Goal: Task Accomplishment & Management: Manage account settings

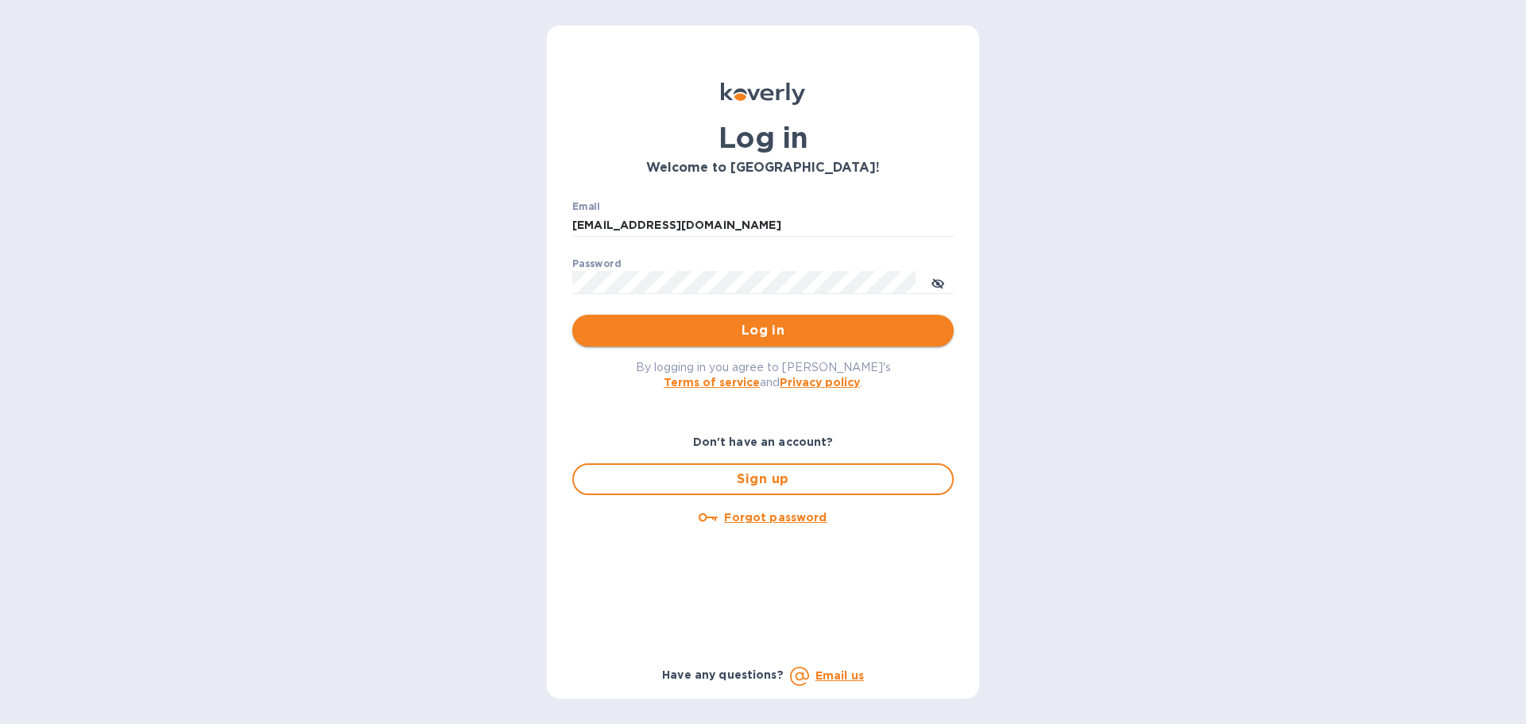
click at [801, 330] on span "Log in" at bounding box center [763, 330] width 356 height 19
type input "beivuma@gmail.com"
click at [791, 340] on span "Log in" at bounding box center [763, 330] width 356 height 19
type input "[EMAIL_ADDRESS][DOMAIN_NAME]"
click at [709, 334] on span "Log in" at bounding box center [763, 330] width 356 height 19
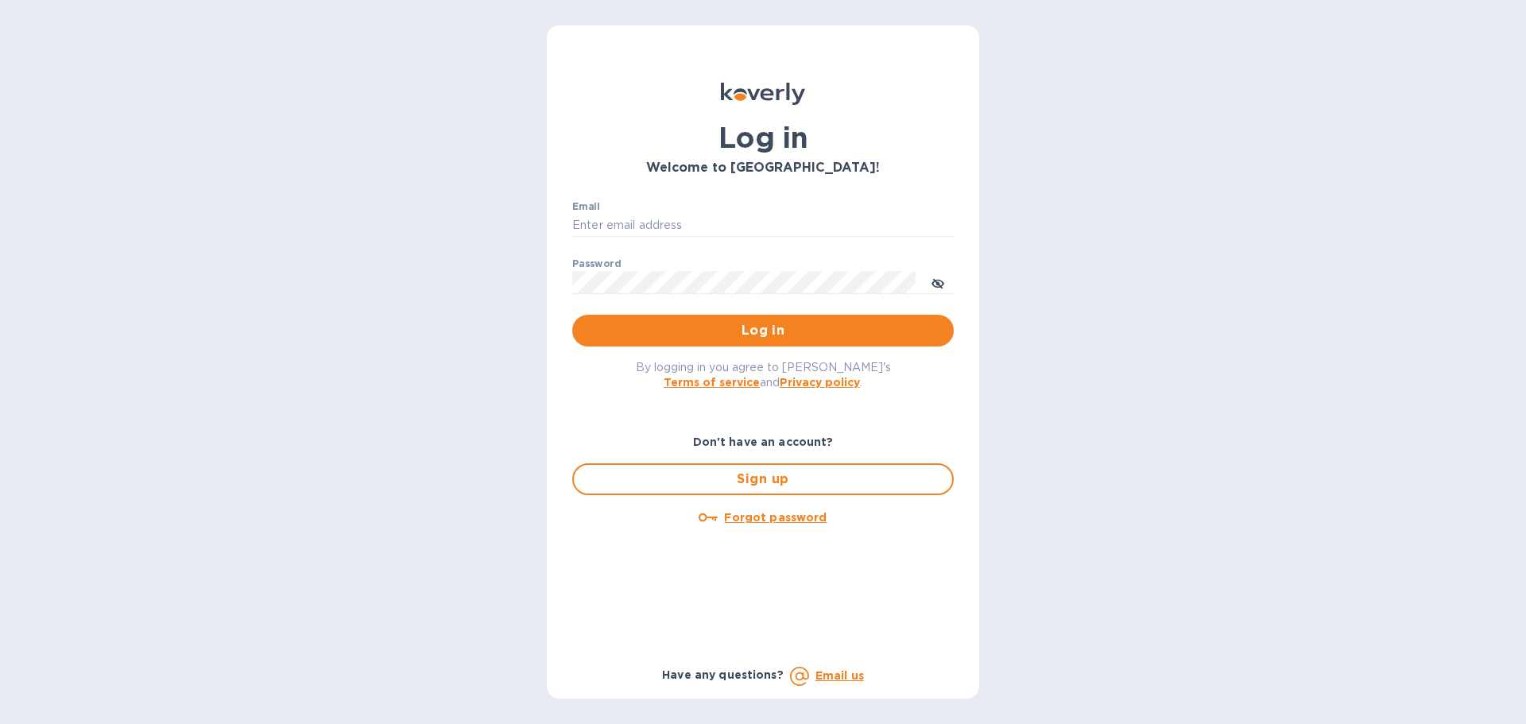
type input "[EMAIL_ADDRESS][DOMAIN_NAME]"
click at [777, 330] on span "Log in" at bounding box center [763, 330] width 356 height 19
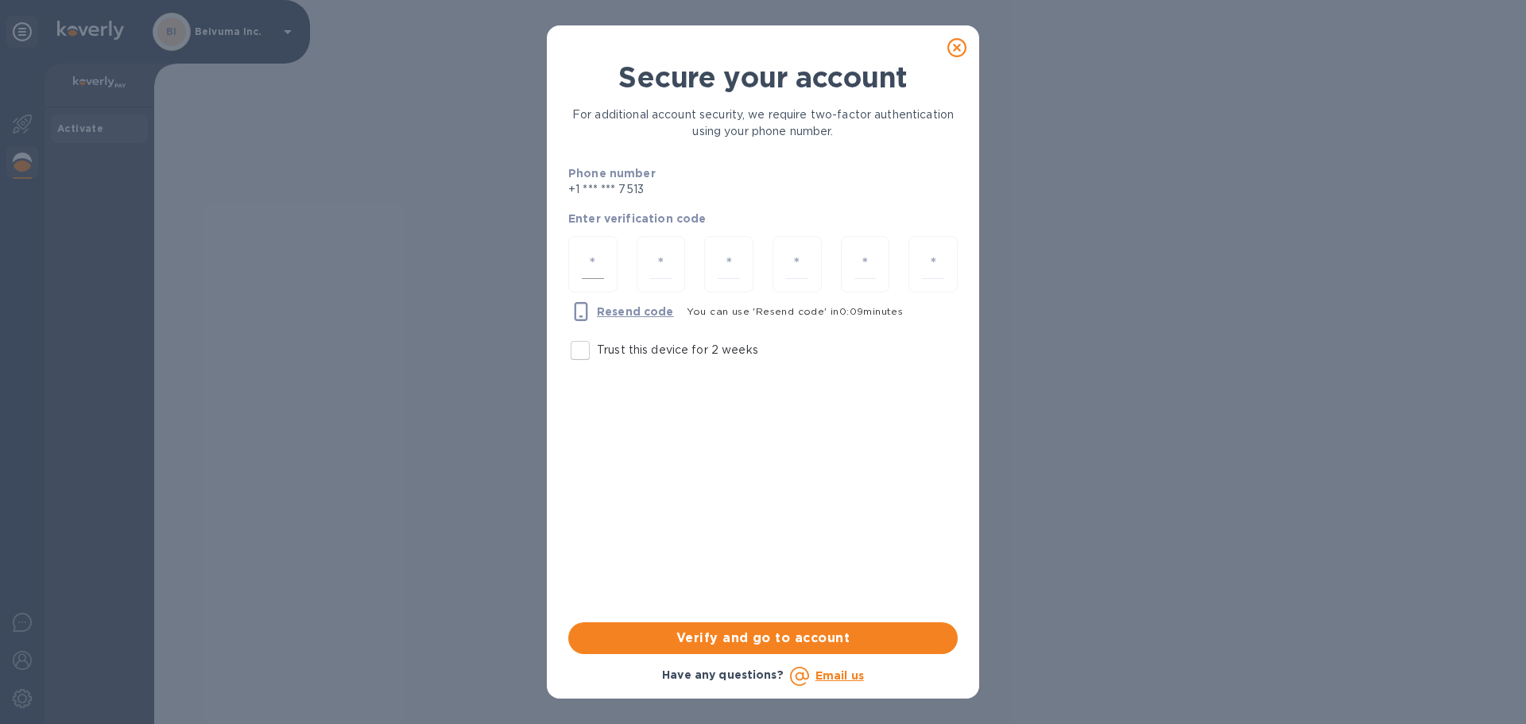
click at [601, 269] on input "number" at bounding box center [593, 264] width 22 height 29
type input "4"
type input "2"
type input "6"
type input "1"
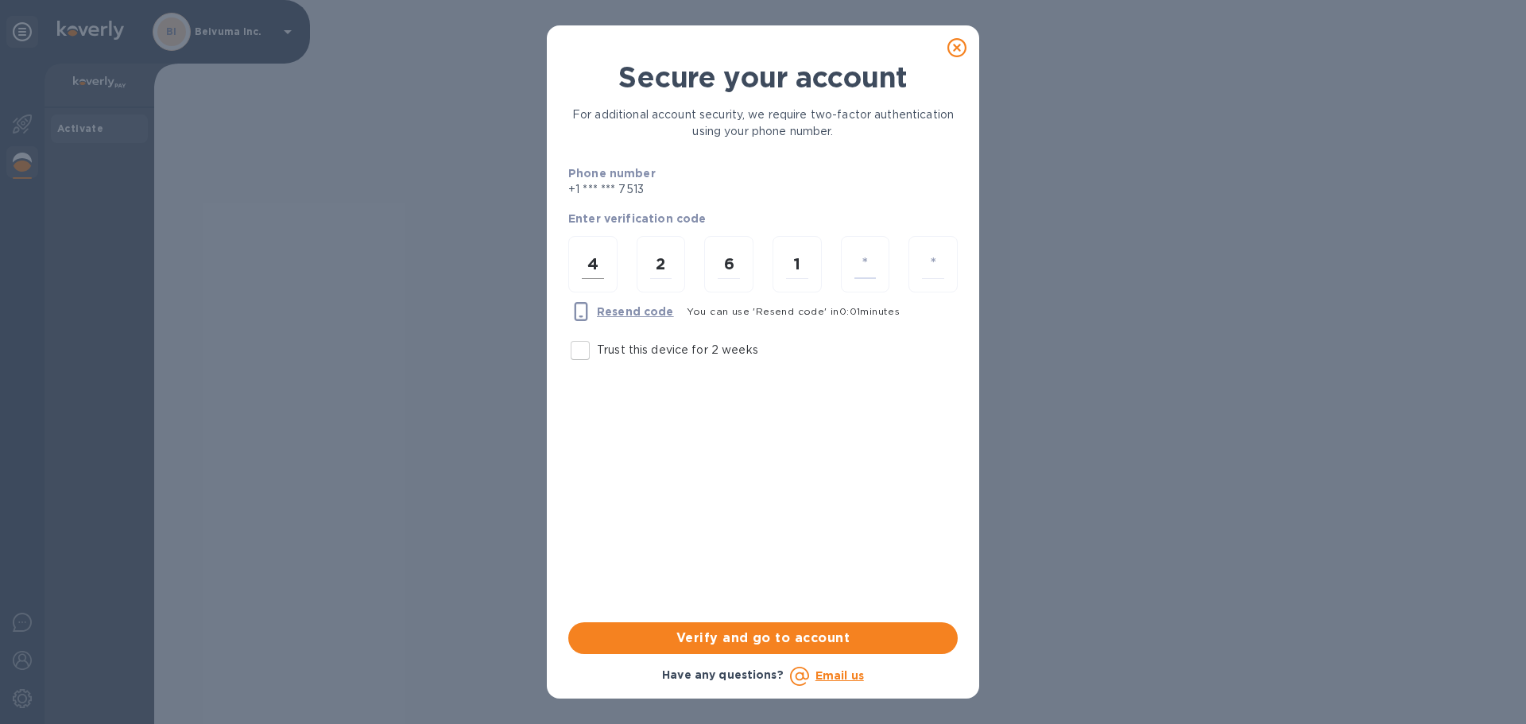
type input "1"
type input "6"
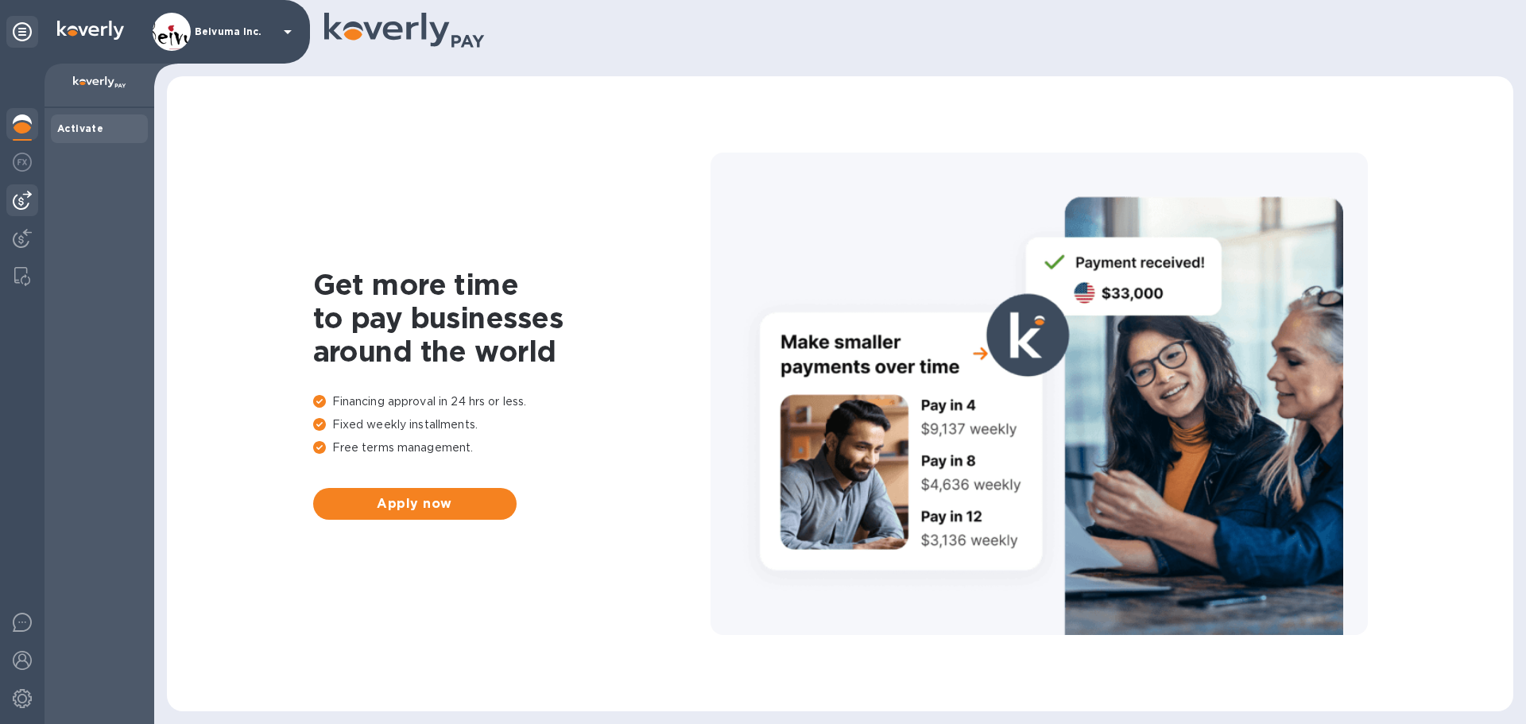
click at [22, 204] on img at bounding box center [22, 200] width 19 height 19
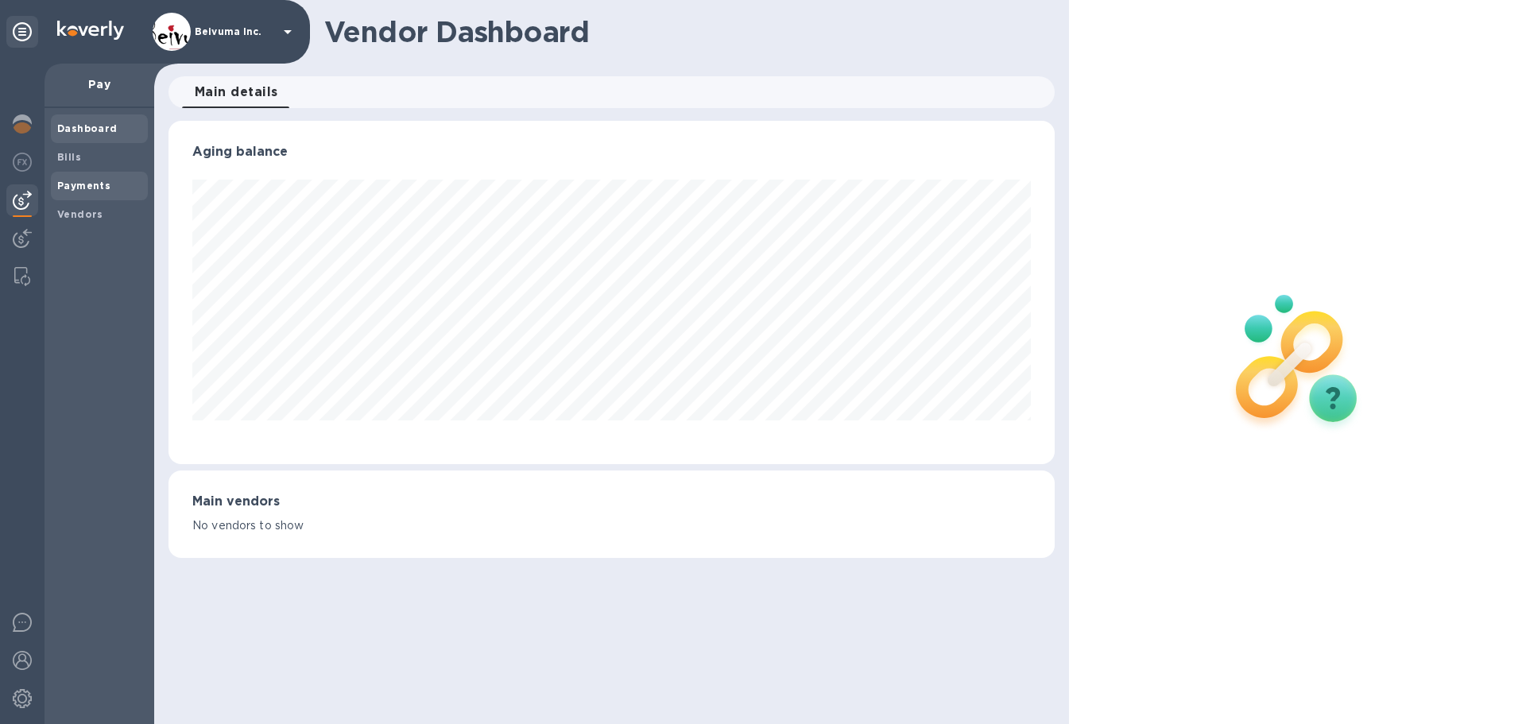
scroll to position [343, 885]
click at [81, 186] on b "Payments" at bounding box center [83, 186] width 53 height 12
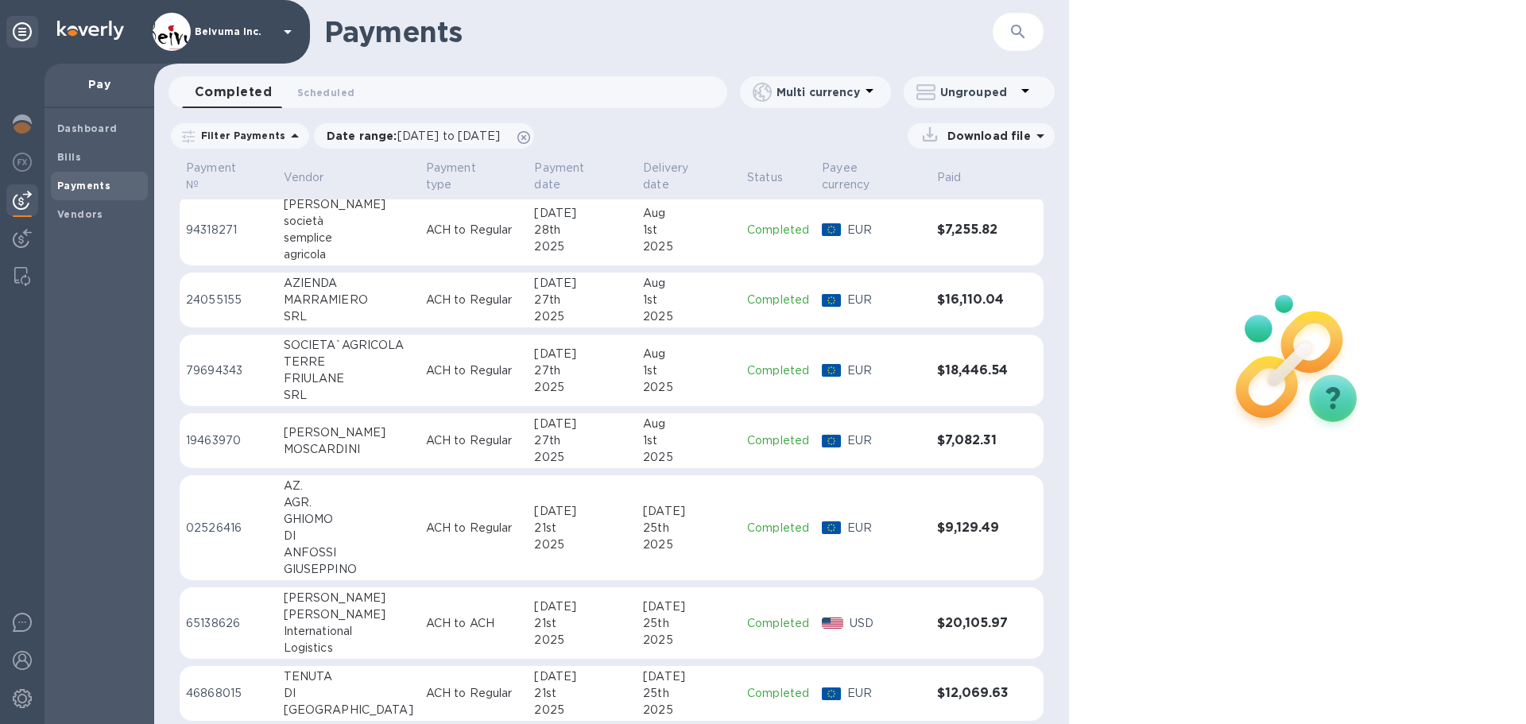
scroll to position [439, 0]
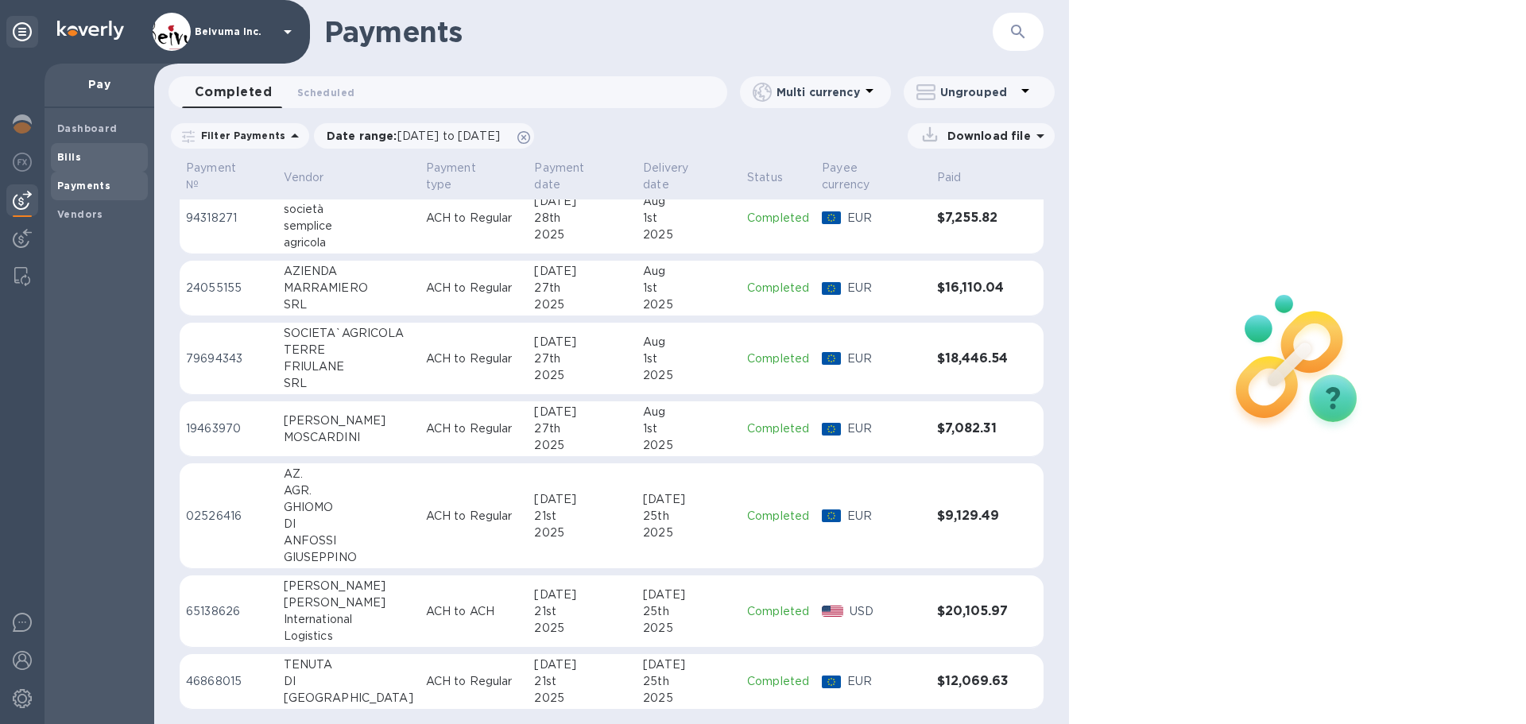
click at [73, 157] on b "Bills" at bounding box center [69, 157] width 24 height 12
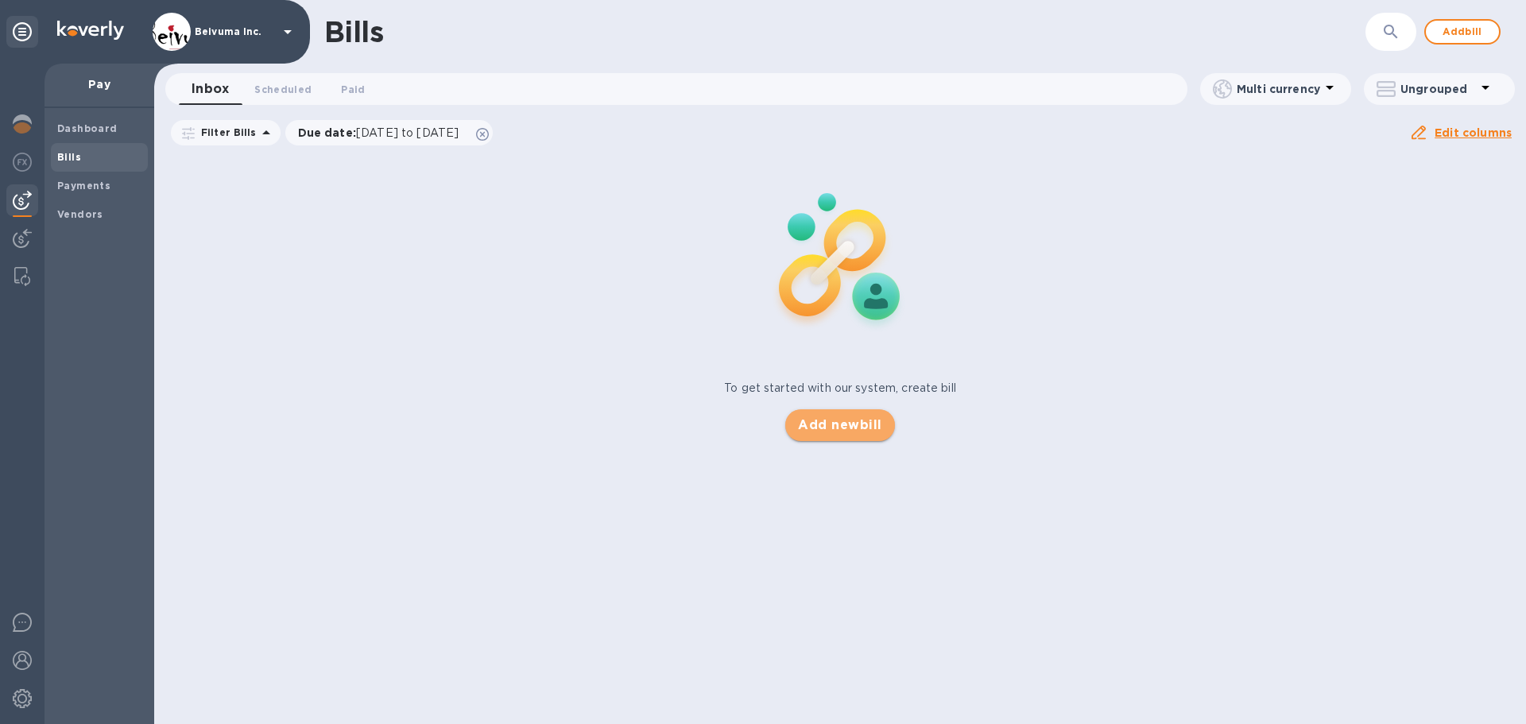
click at [841, 435] on span "Add new bill" at bounding box center [839, 425] width 83 height 19
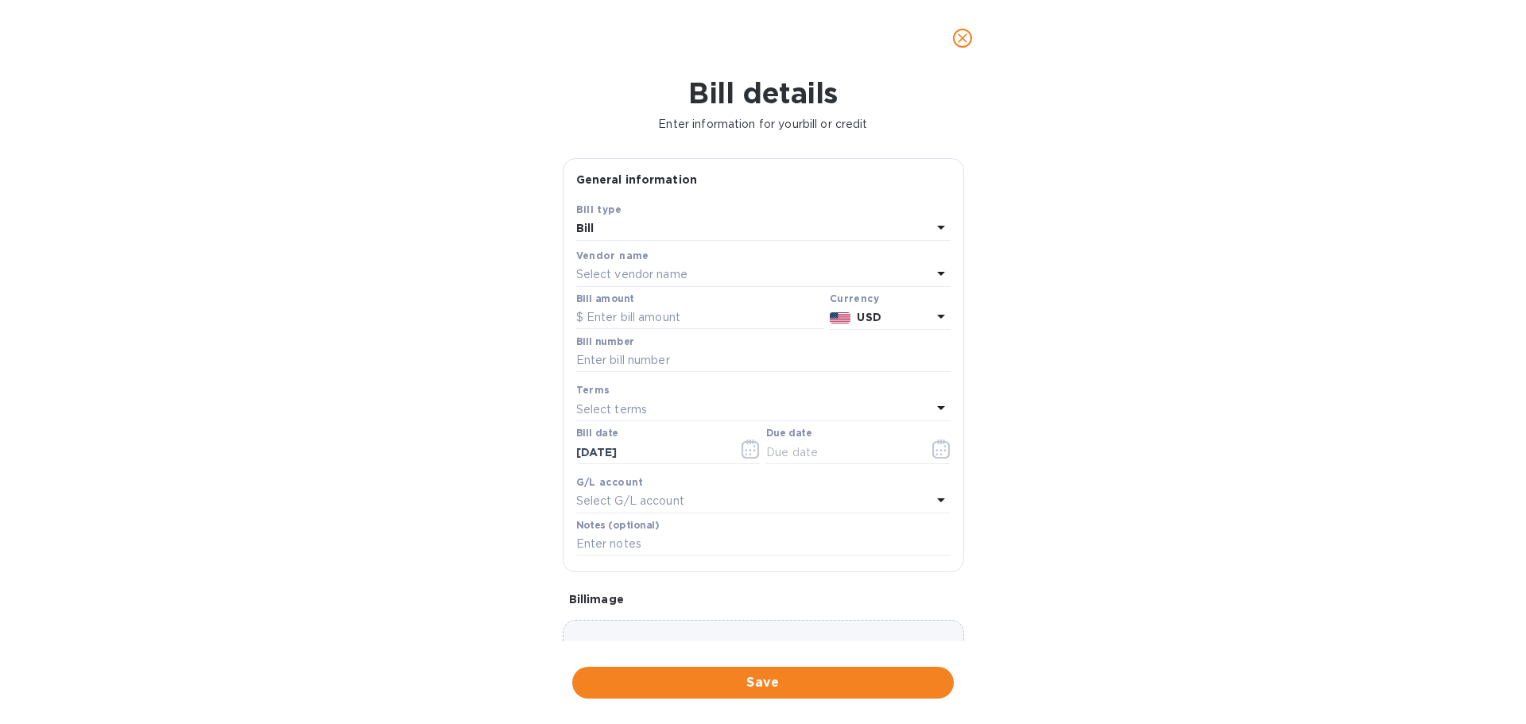
click at [628, 286] on div "Select vendor name" at bounding box center [753, 275] width 355 height 22
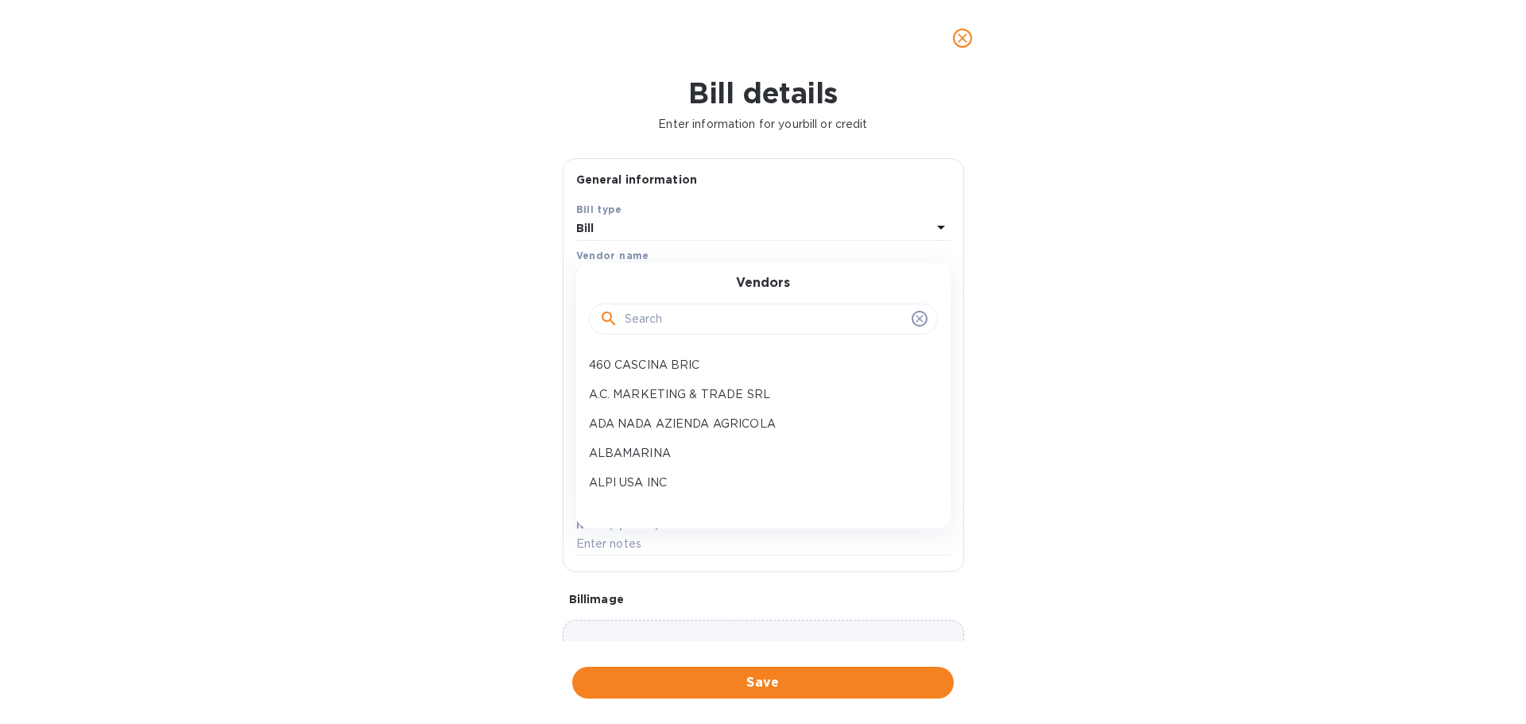
click at [645, 331] on input "text" at bounding box center [765, 320] width 280 height 24
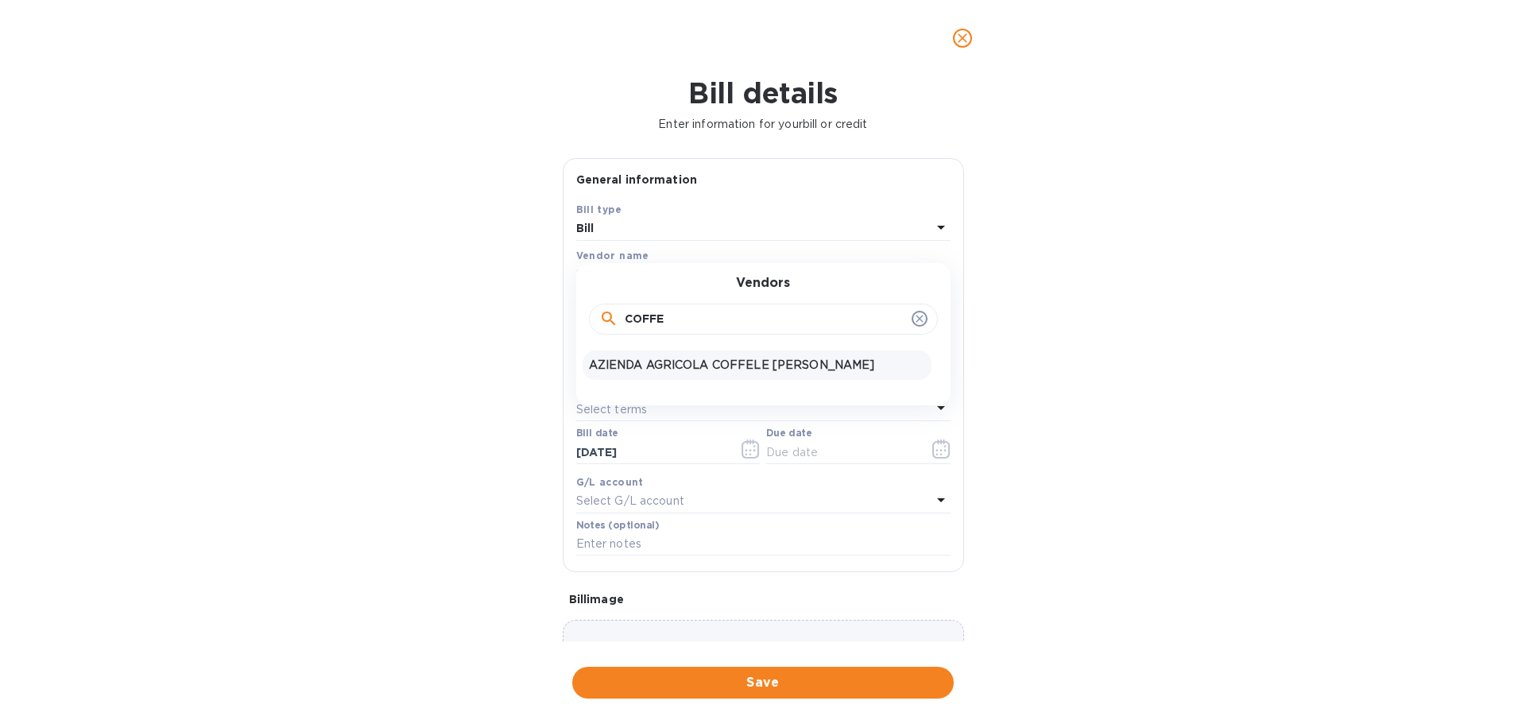
type input "COFFE"
click at [721, 373] on p "AZIENDA AGRICOLA COFFELE ALBERTO" at bounding box center [757, 365] width 336 height 17
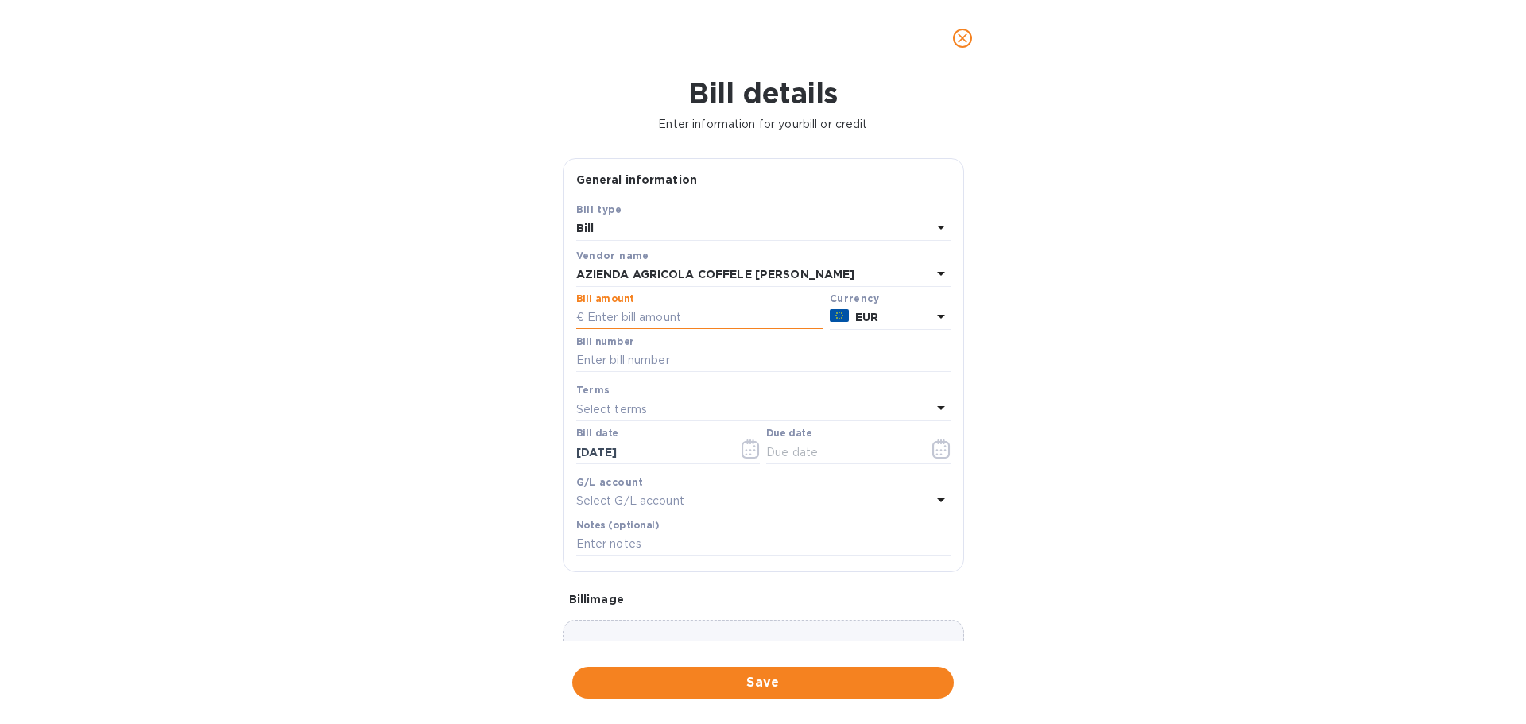
click at [674, 330] on input "text" at bounding box center [699, 318] width 247 height 24
type input "4,638.36"
click at [678, 373] on input "text" at bounding box center [763, 361] width 374 height 24
drag, startPoint x: 694, startPoint y: 435, endPoint x: 580, endPoint y: 447, distance: 115.0
click at [580, 373] on input "MORGAN 84/2025" at bounding box center [763, 361] width 374 height 24
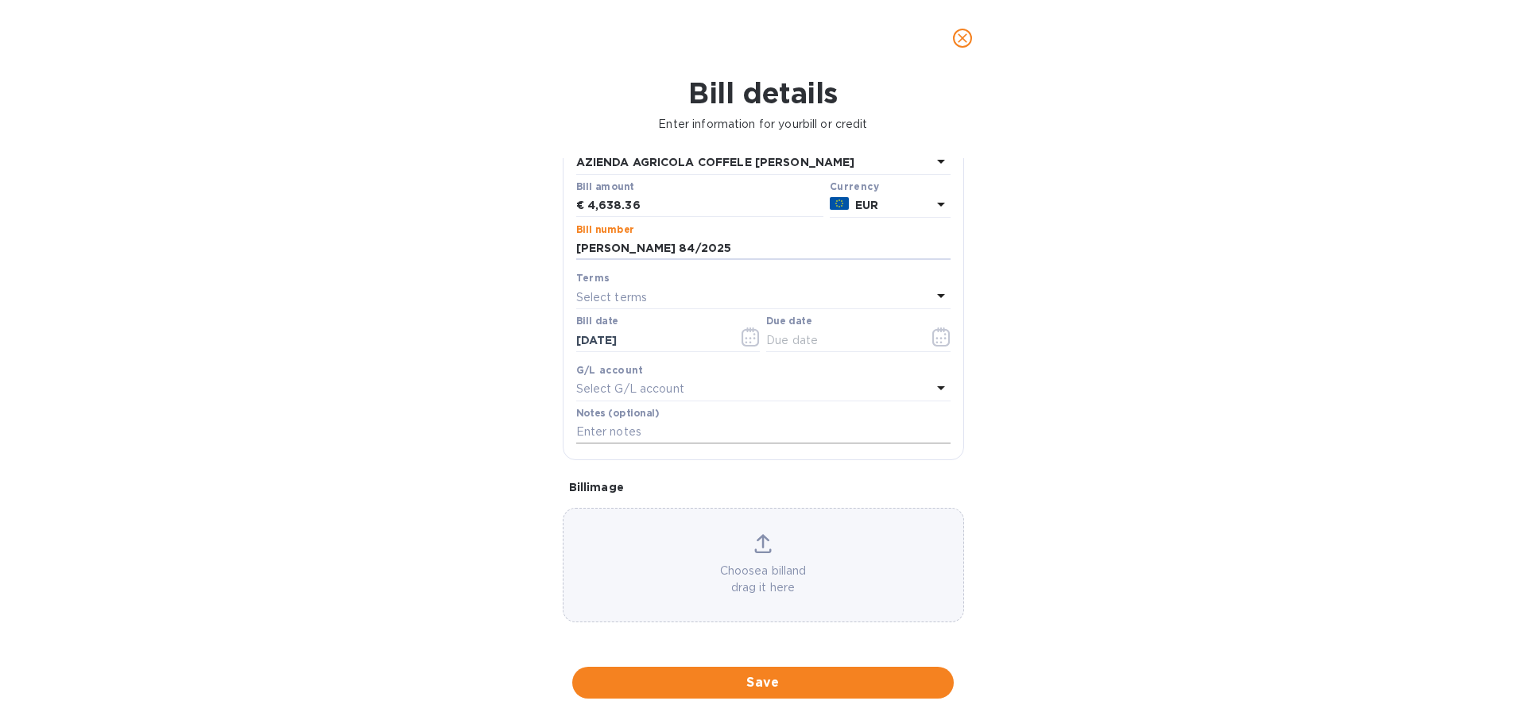
scroll to position [185, 0]
type input "MORGAN 84/2025"
click at [935, 339] on icon "button" at bounding box center [936, 338] width 2 height 2
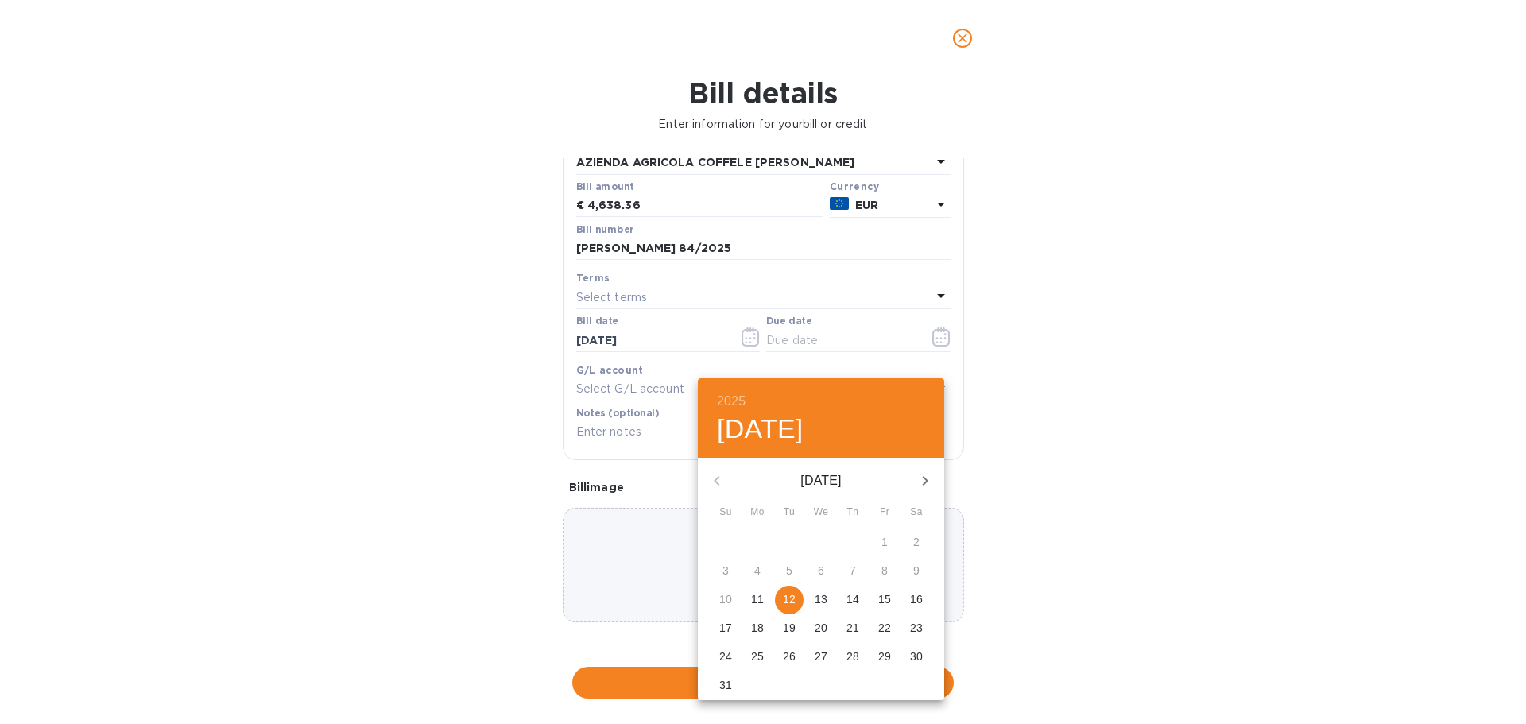
click at [795, 607] on p "12" at bounding box center [789, 599] width 13 height 16
type input "08/12/2025"
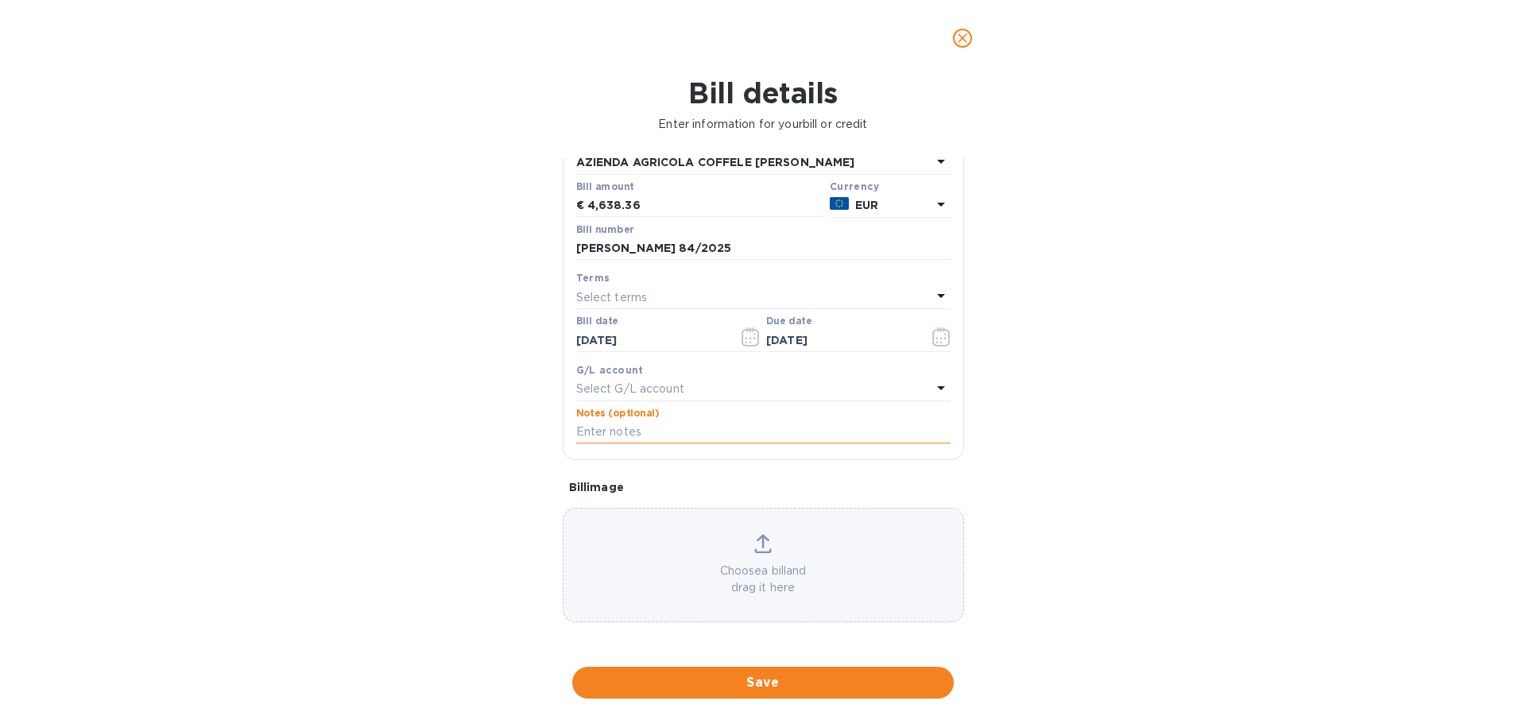
click at [672, 444] on input "text" at bounding box center [763, 432] width 374 height 24
drag, startPoint x: 671, startPoint y: 255, endPoint x: 532, endPoint y: 257, distance: 139.1
click at [532, 257] on div "Bill details Enter information for your bill or credit General information Save…" at bounding box center [763, 400] width 1526 height 648
click at [696, 444] on input "text" at bounding box center [763, 432] width 374 height 24
paste input "MORGAN 84/2025"
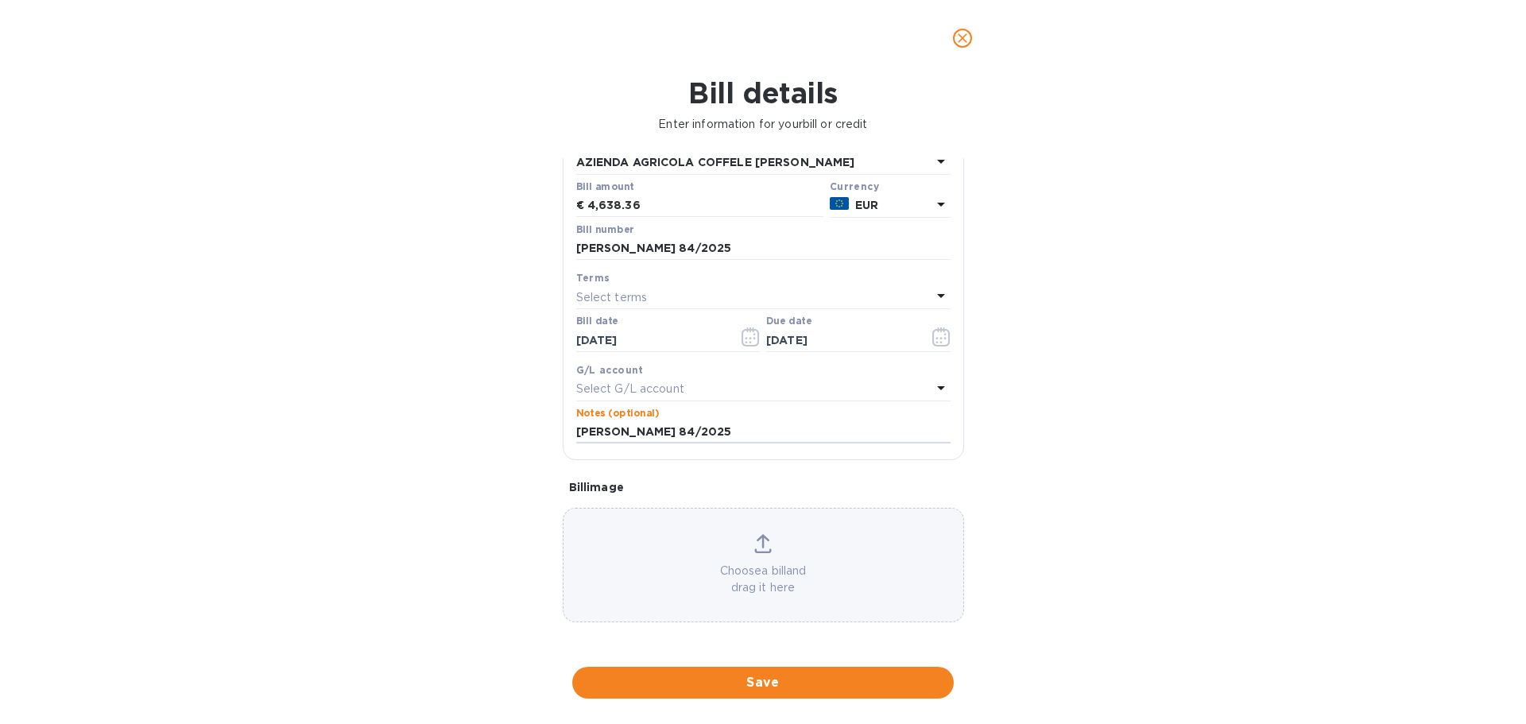
type input "MORGAN 84/2025"
click at [1123, 486] on div "Bill details Enter information for your bill or credit General information Save…" at bounding box center [763, 400] width 1526 height 648
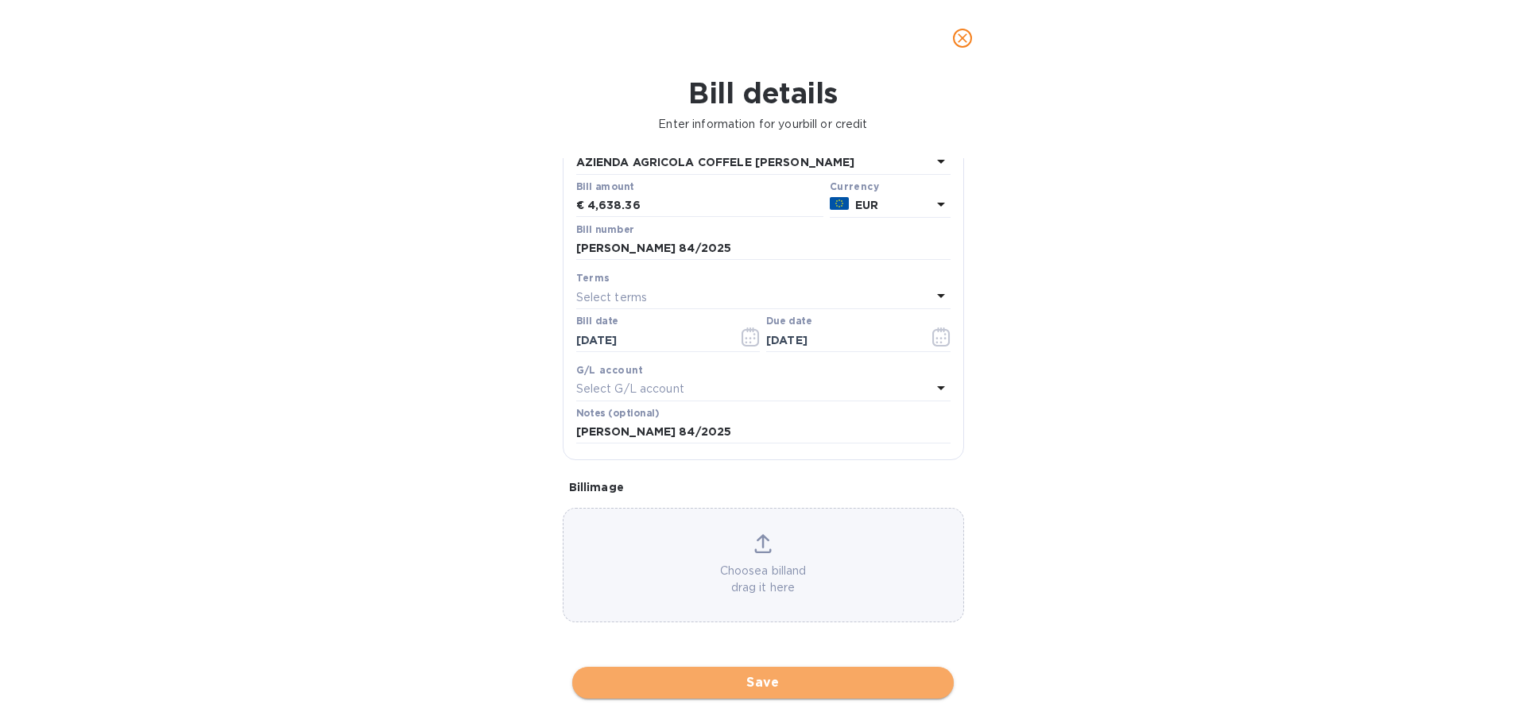
click at [780, 679] on span "Save" at bounding box center [763, 682] width 356 height 19
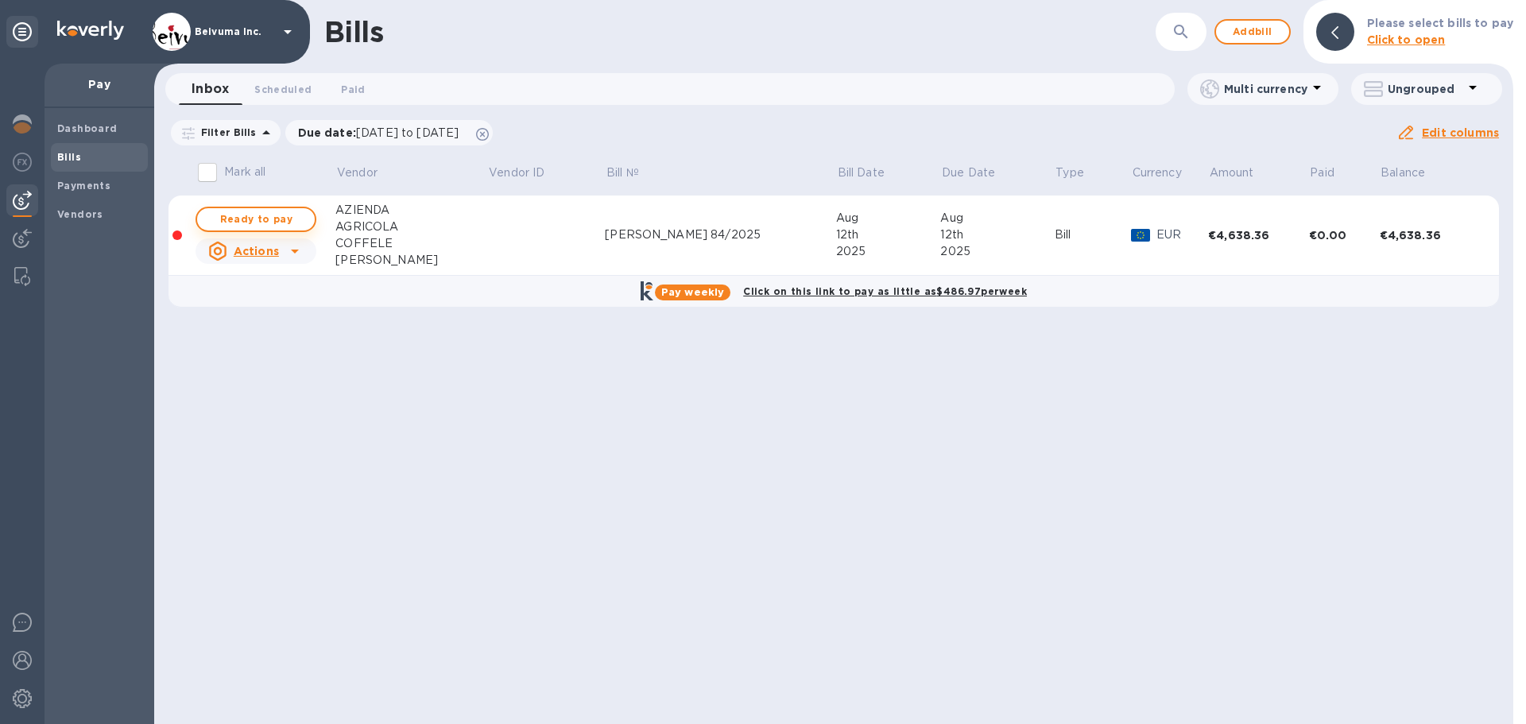
click at [268, 229] on span "Ready to pay" at bounding box center [256, 219] width 92 height 19
checkbox input "true"
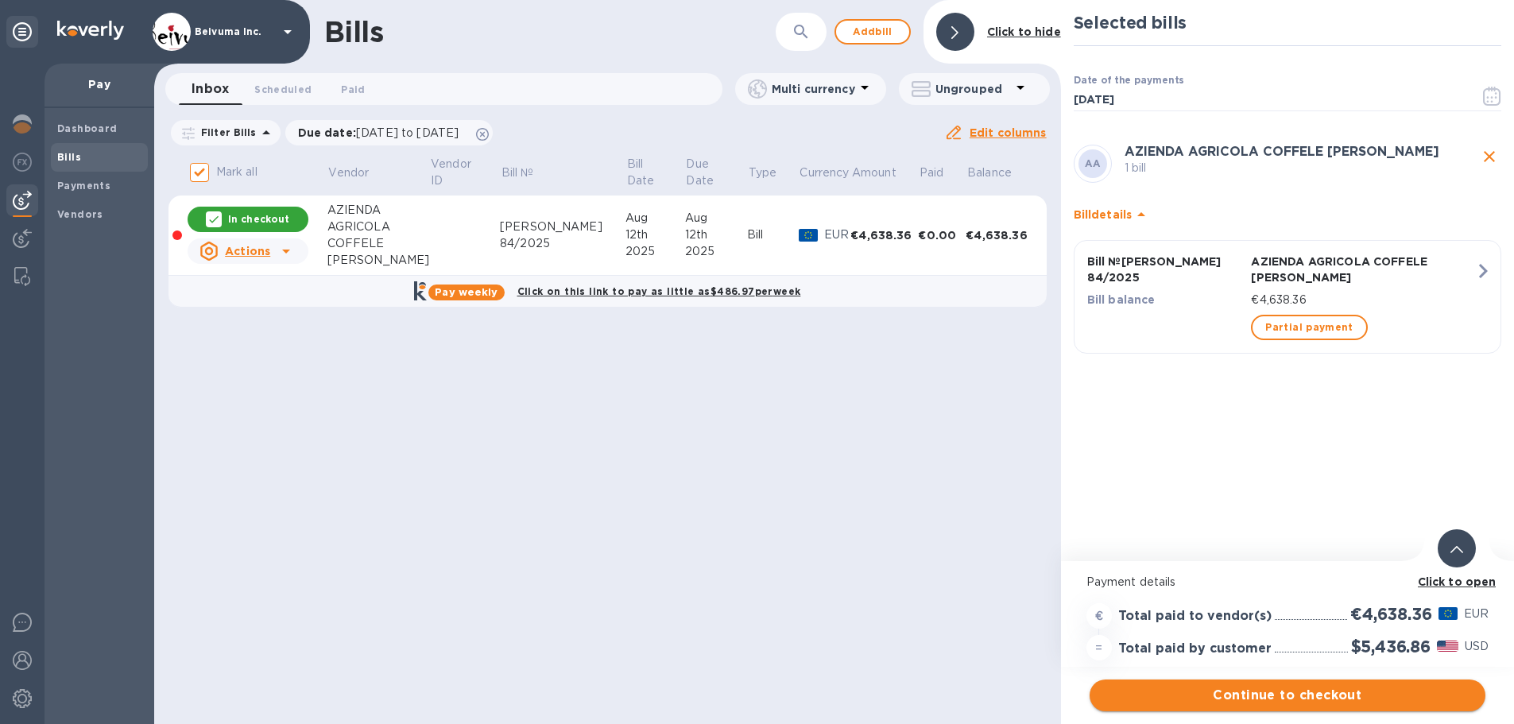
click at [1318, 701] on span "Continue to checkout" at bounding box center [1287, 695] width 370 height 19
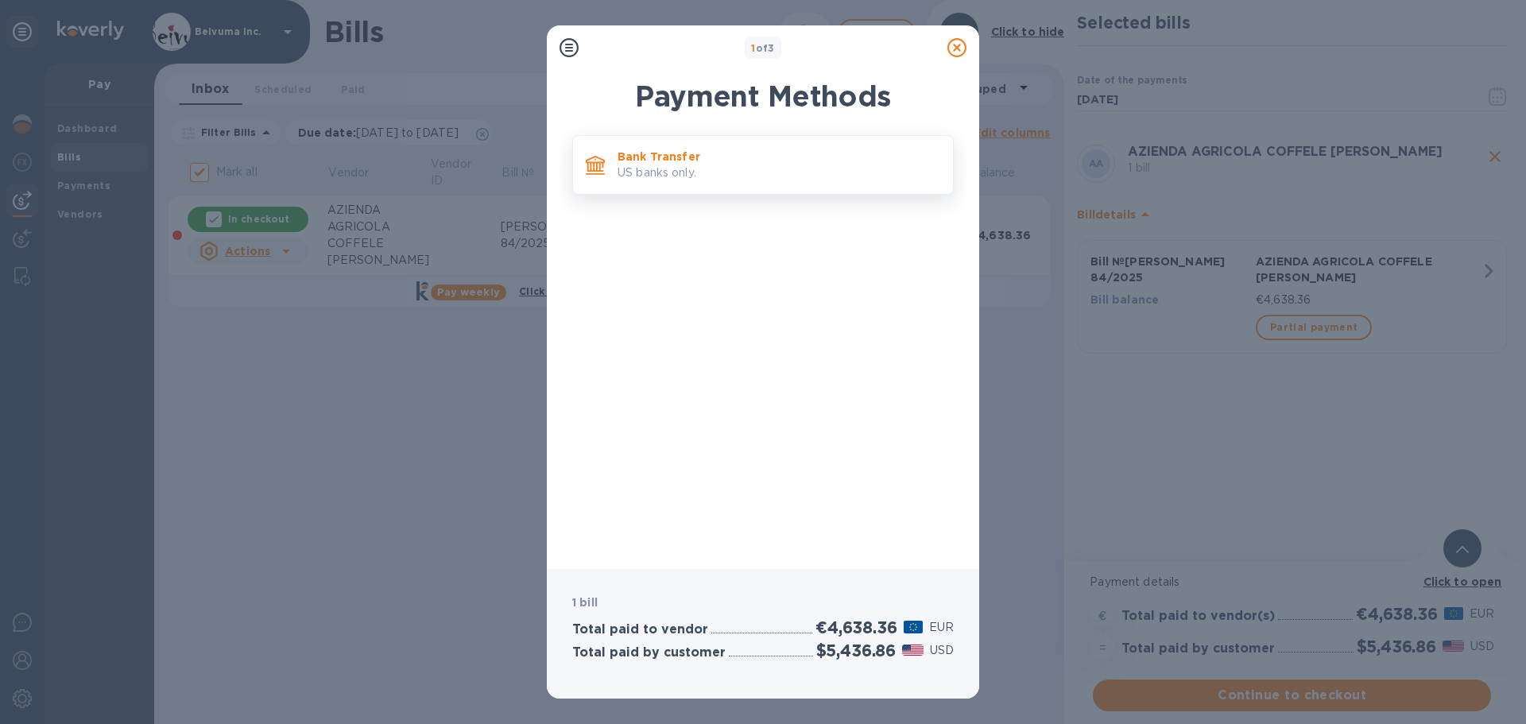
click at [653, 172] on p "US banks only." at bounding box center [778, 172] width 323 height 17
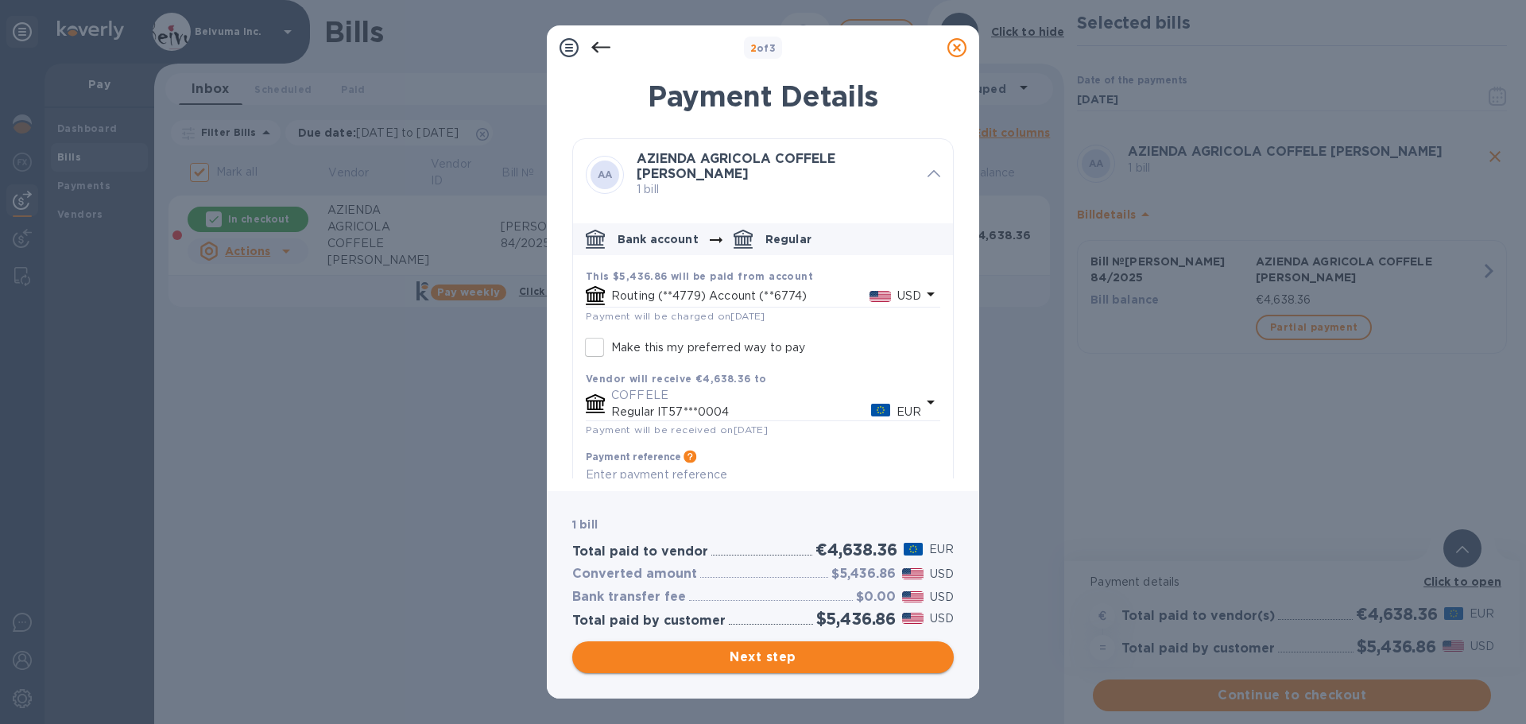
click at [799, 667] on button "Next step" at bounding box center [762, 657] width 381 height 32
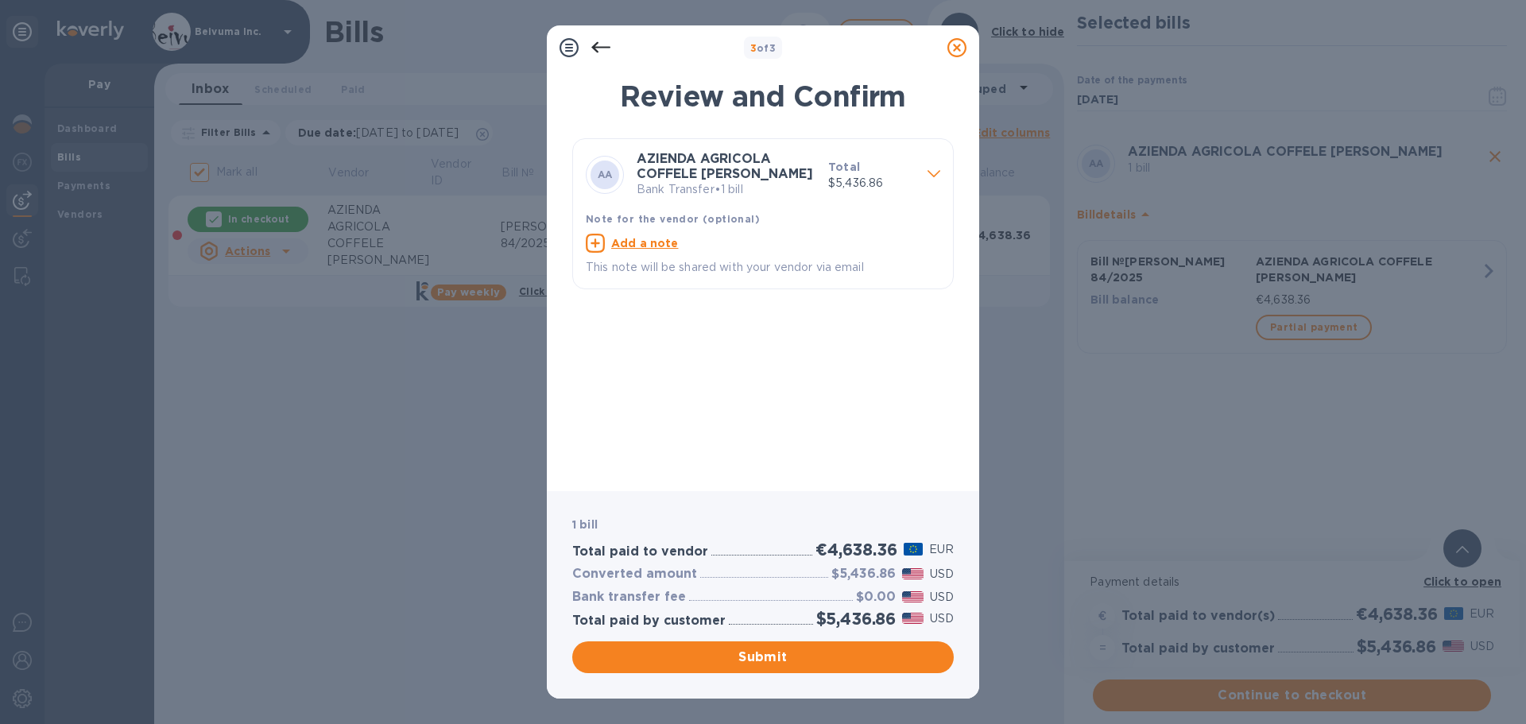
click at [633, 250] on u "Add a note" at bounding box center [645, 243] width 68 height 13
click at [661, 252] on textarea at bounding box center [750, 245] width 329 height 14
paste textarea "MORGAN 84/2025"
type textarea "MORGAN 84/2025"
click at [775, 661] on span "Submit" at bounding box center [763, 657] width 356 height 19
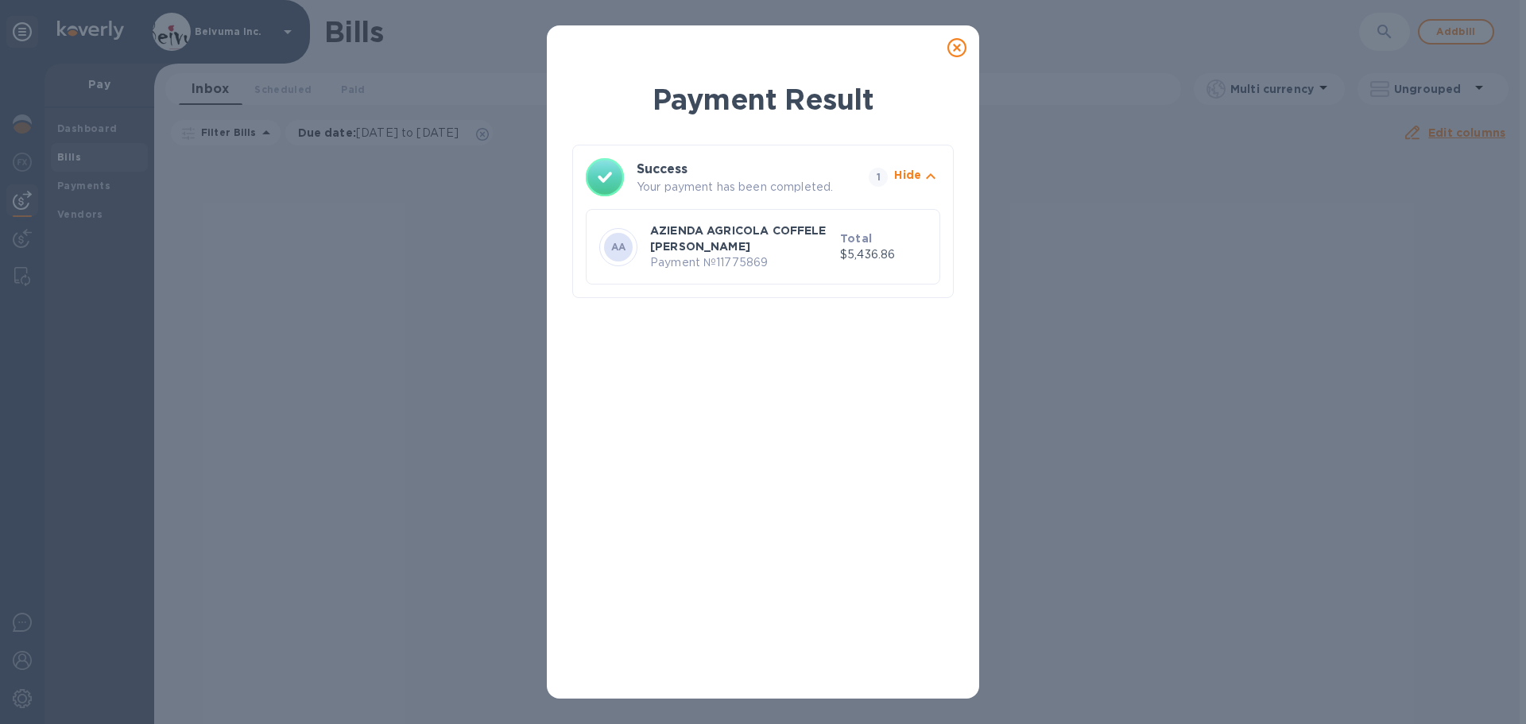
click at [954, 57] on icon at bounding box center [956, 47] width 19 height 19
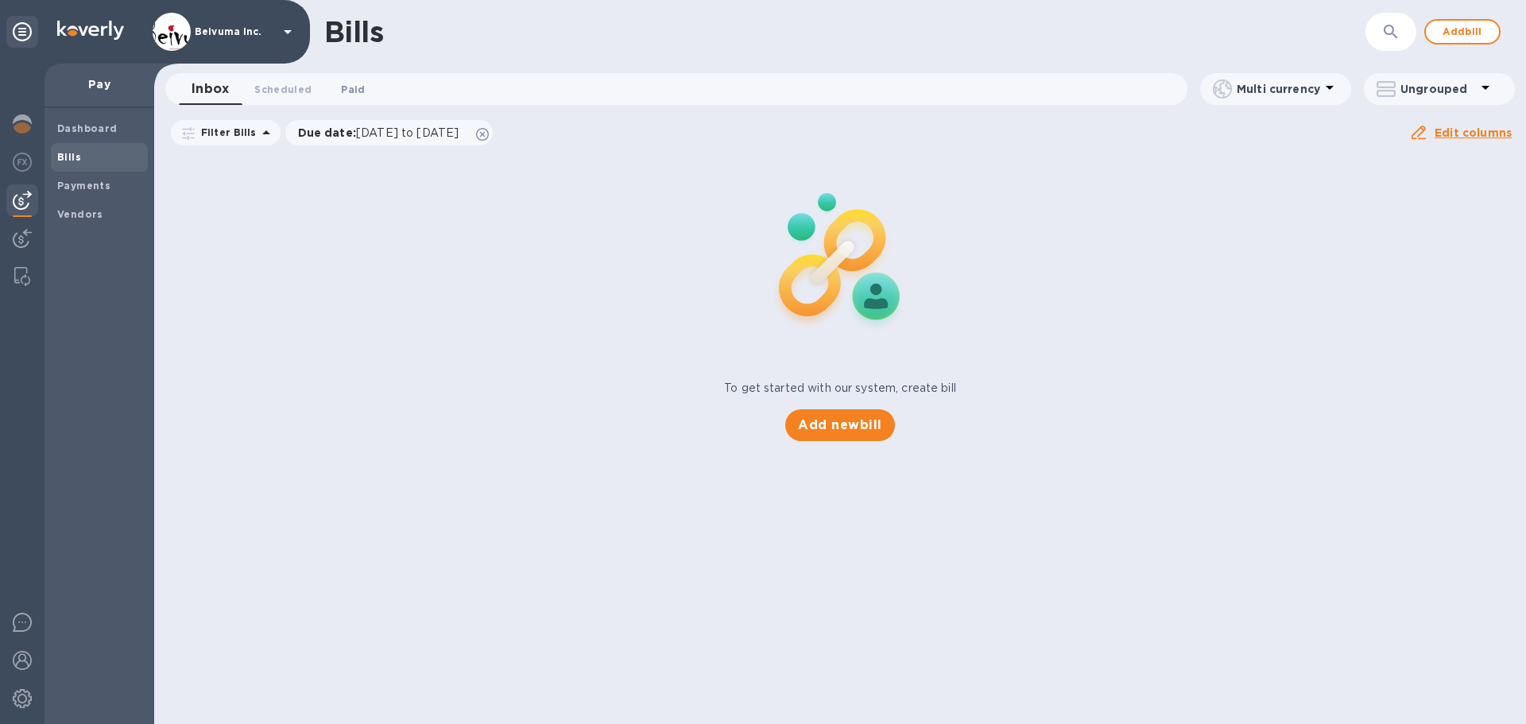
click at [354, 87] on span "Paid 0" at bounding box center [353, 89] width 24 height 17
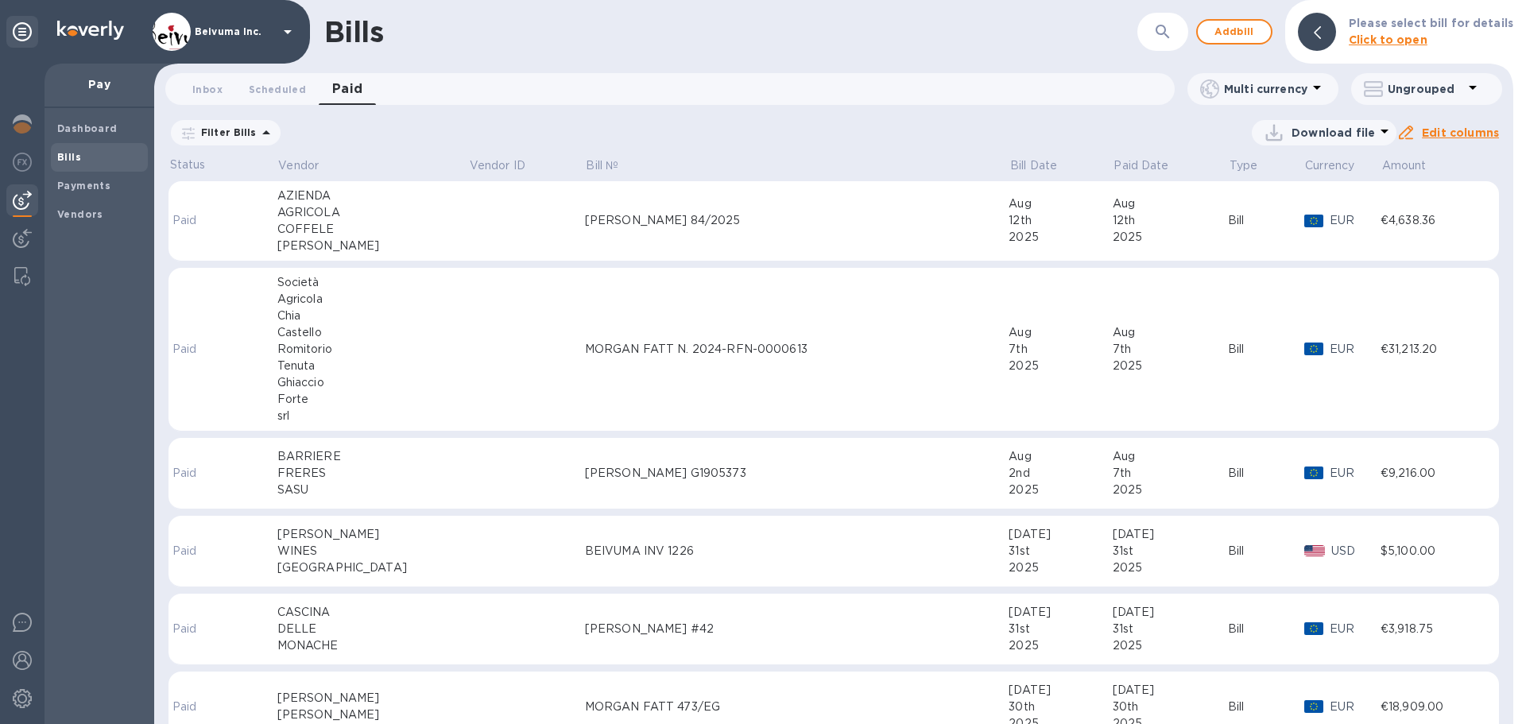
click at [608, 229] on div "MORGAN 84/2025" at bounding box center [797, 220] width 424 height 17
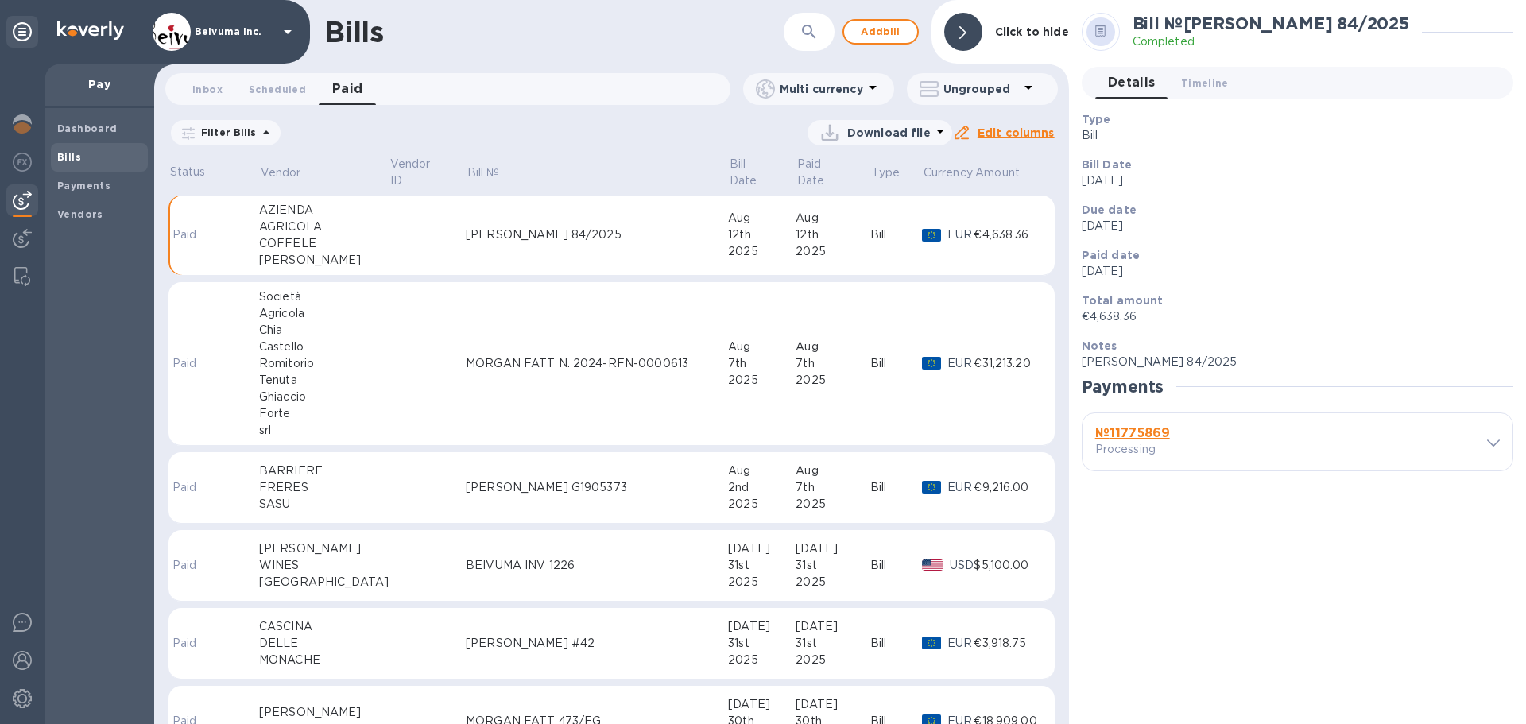
click at [1152, 433] on b "№ 11775869" at bounding box center [1132, 432] width 75 height 15
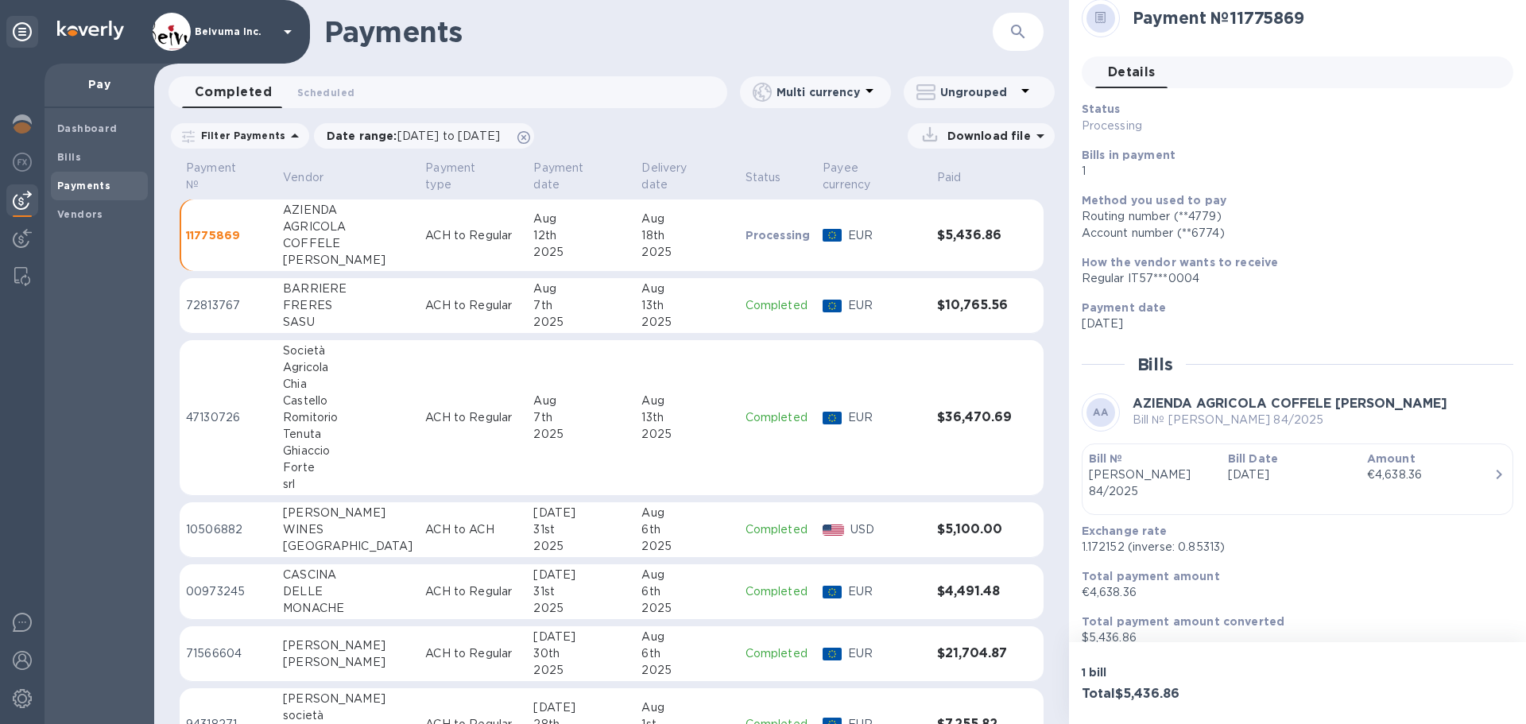
scroll to position [17, 0]
